Goal: Task Accomplishment & Management: Use online tool/utility

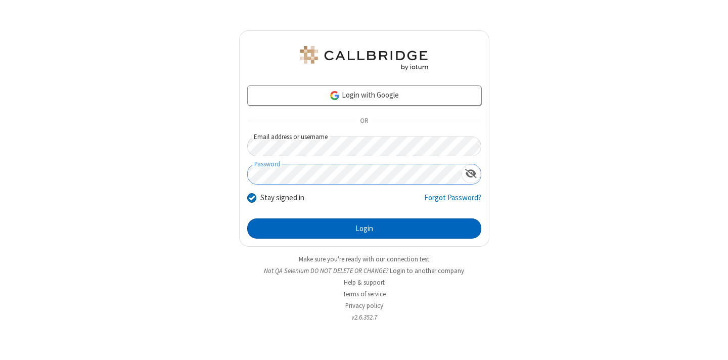
click at [364, 229] on button "Login" at bounding box center [364, 228] width 234 height 20
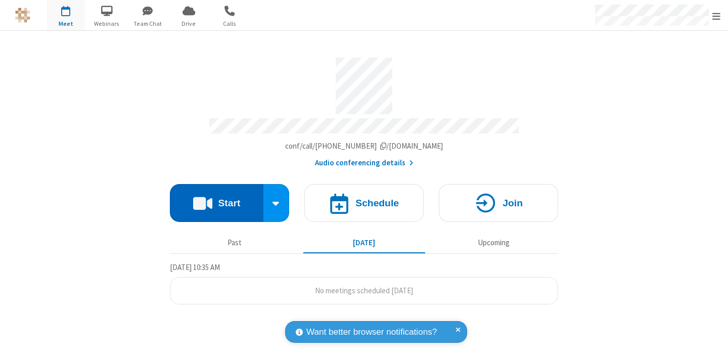
click at [216, 198] on button "Start" at bounding box center [217, 203] width 94 height 38
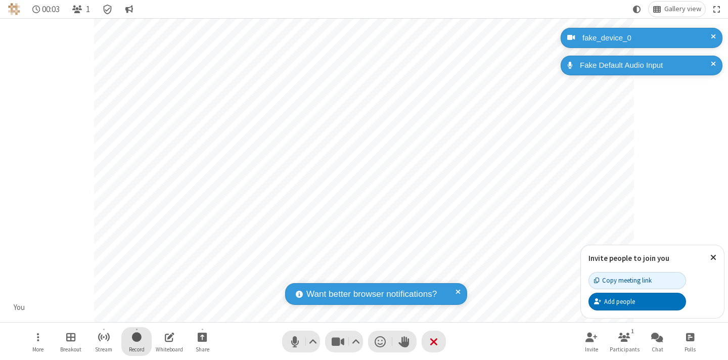
click at [137, 341] on span "Start recording" at bounding box center [137, 337] width 10 height 13
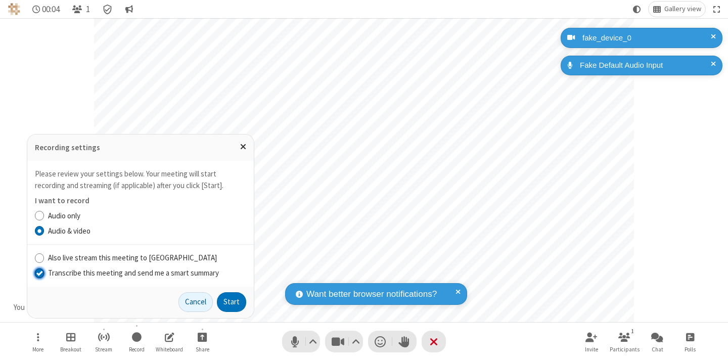
click at [39, 273] on input "Transcribe this meeting and send me a smart summary" at bounding box center [40, 273] width 10 height 11
click at [232, 302] on button "Start" at bounding box center [231, 302] width 29 height 20
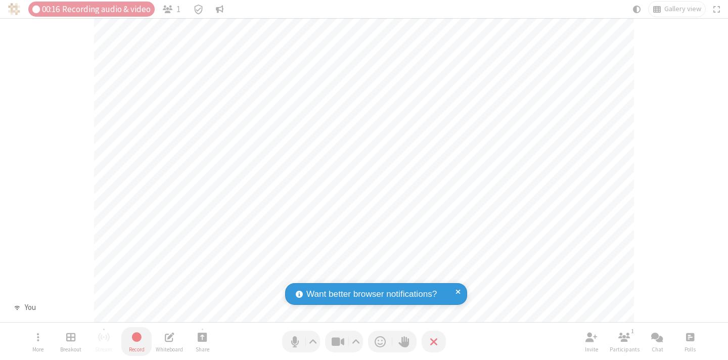
click at [137, 341] on span "Stop recording" at bounding box center [137, 337] width 12 height 13
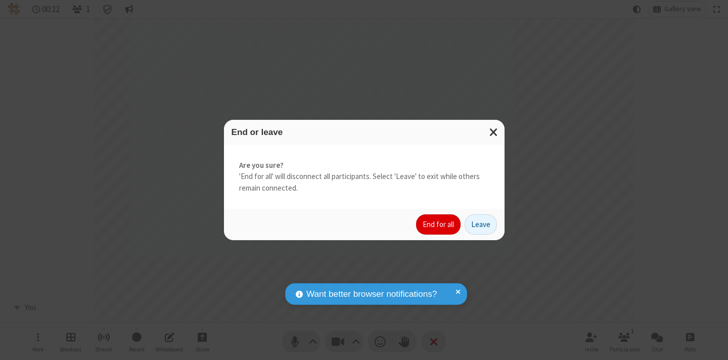
click at [439, 225] on button "End for all" at bounding box center [438, 224] width 45 height 20
